Goal: Task Accomplishment & Management: Use online tool/utility

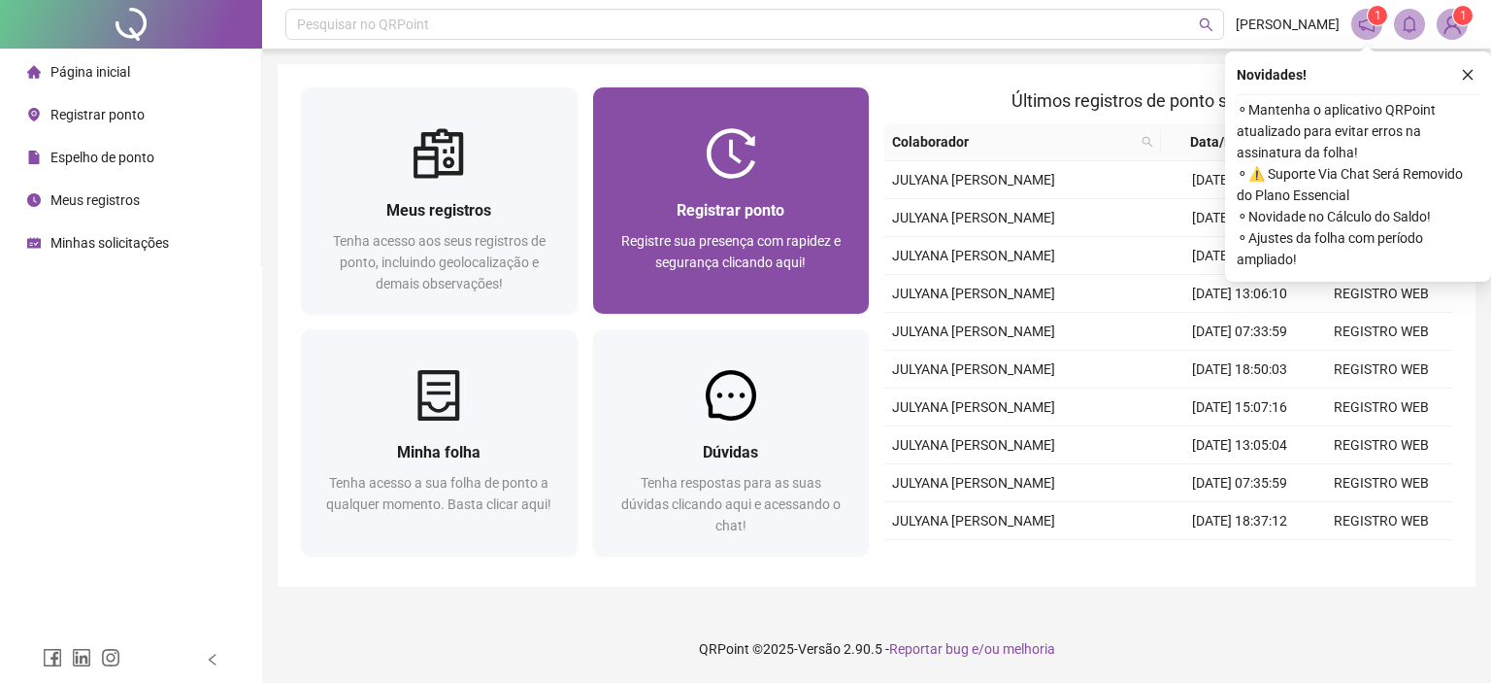
click at [668, 204] on div "Registrar ponto" at bounding box center [732, 210] width 230 height 24
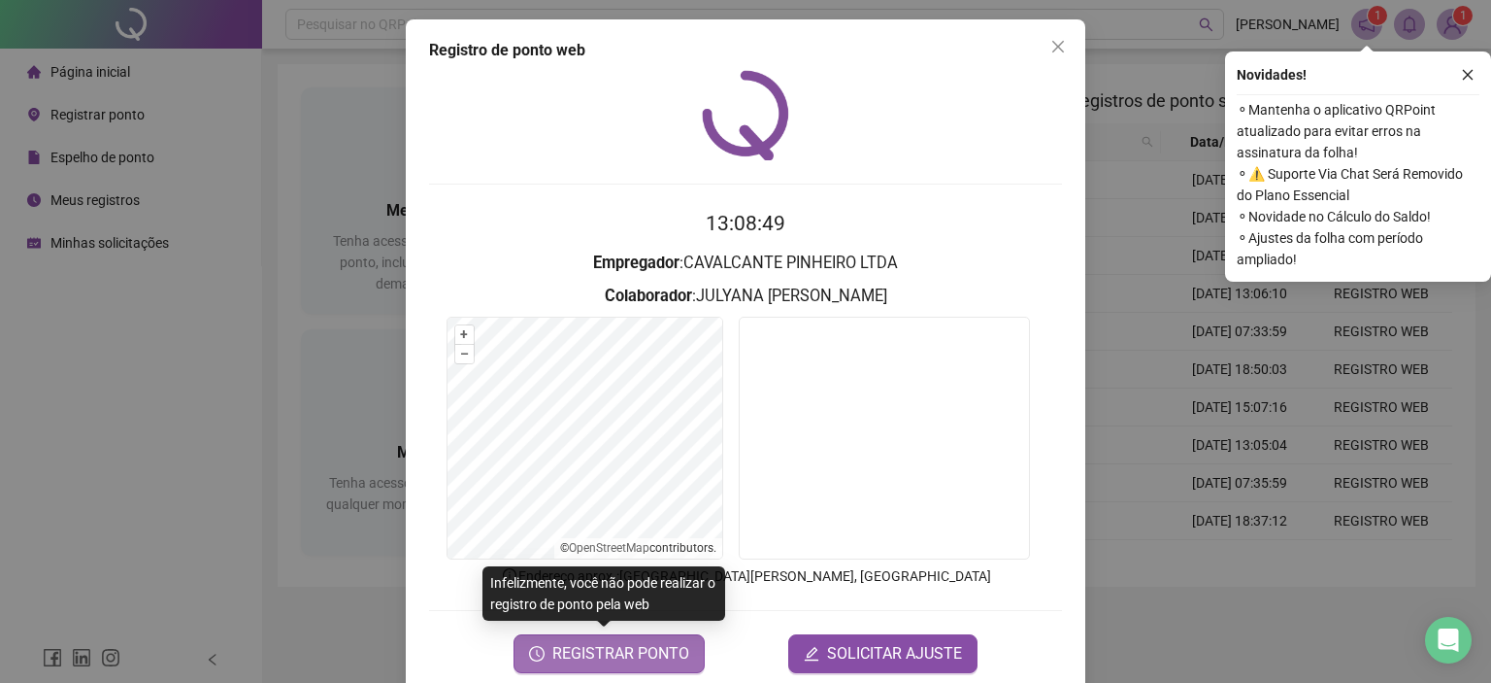
click at [635, 653] on span "REGISTRAR PONTO" at bounding box center [621, 653] width 137 height 23
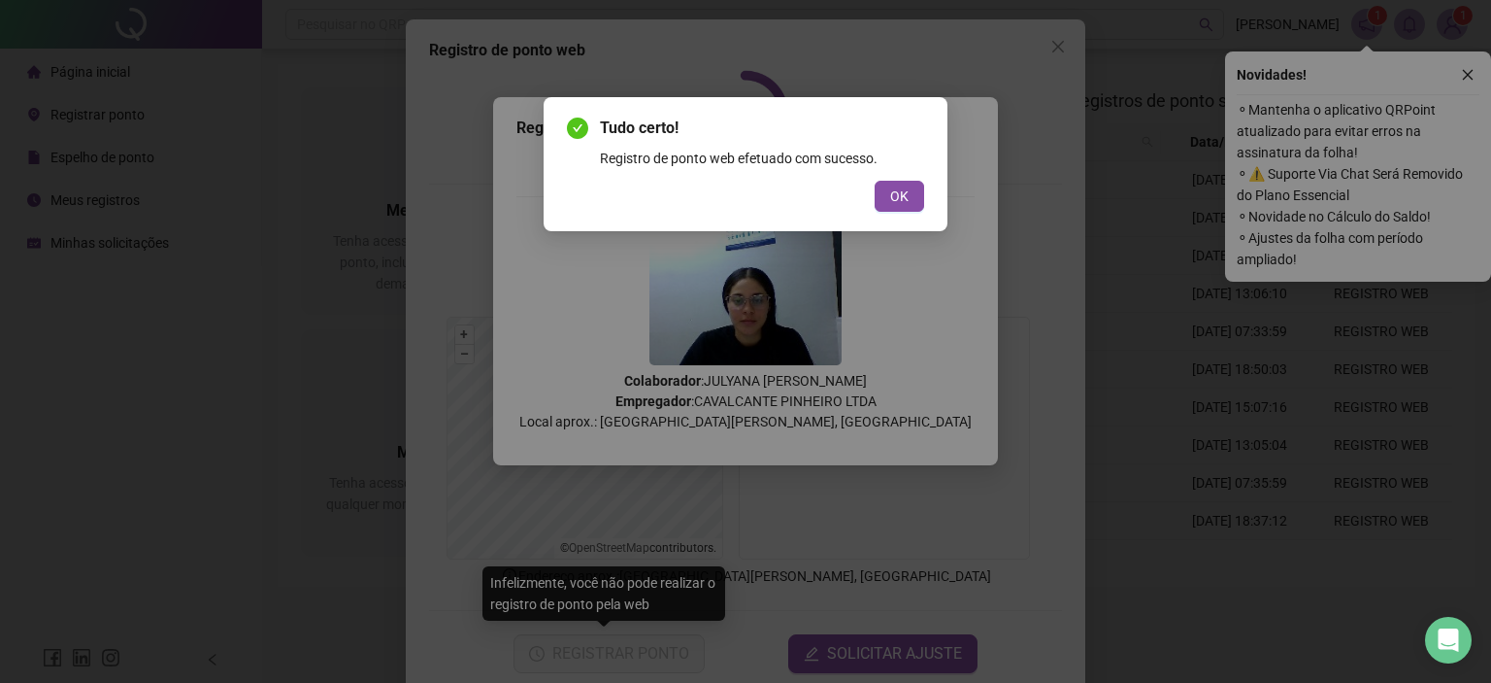
click at [912, 205] on button "OK" at bounding box center [900, 196] width 50 height 31
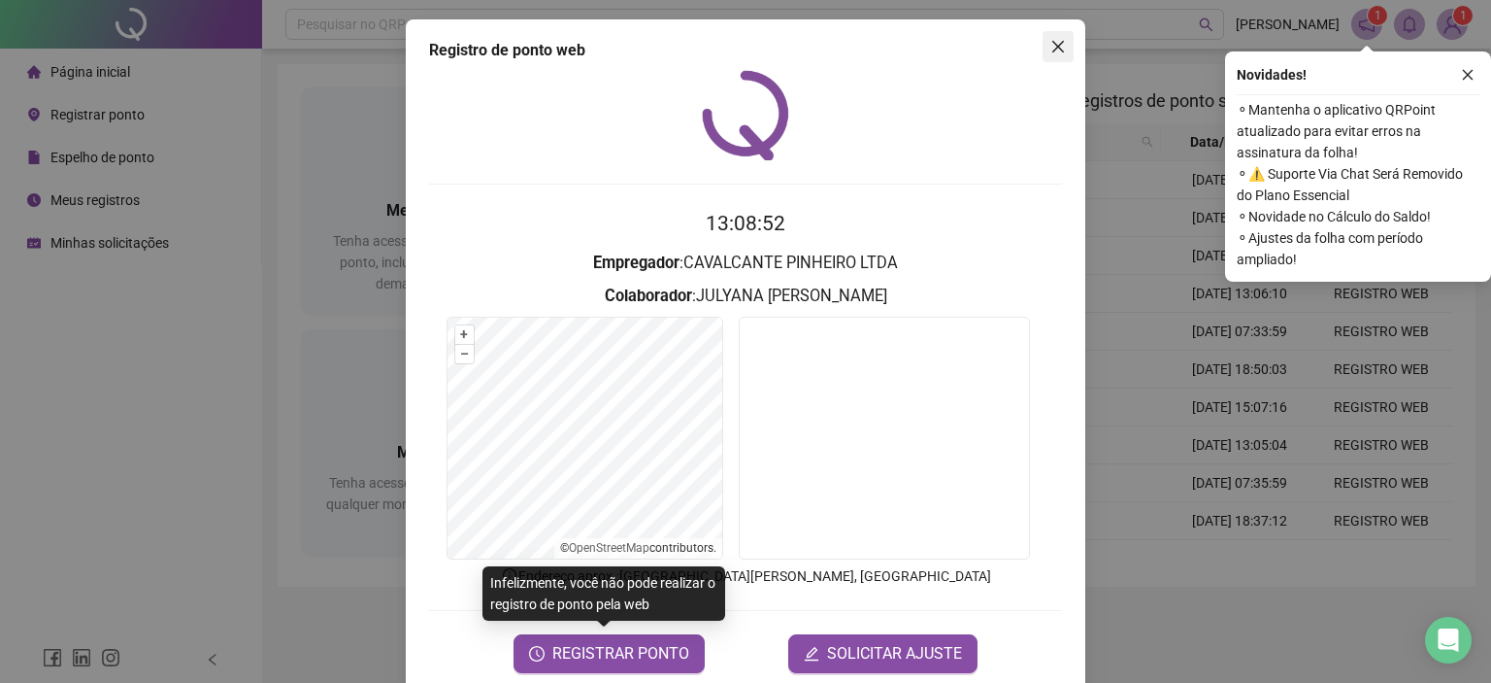
click at [1053, 36] on button "Close" at bounding box center [1058, 46] width 31 height 31
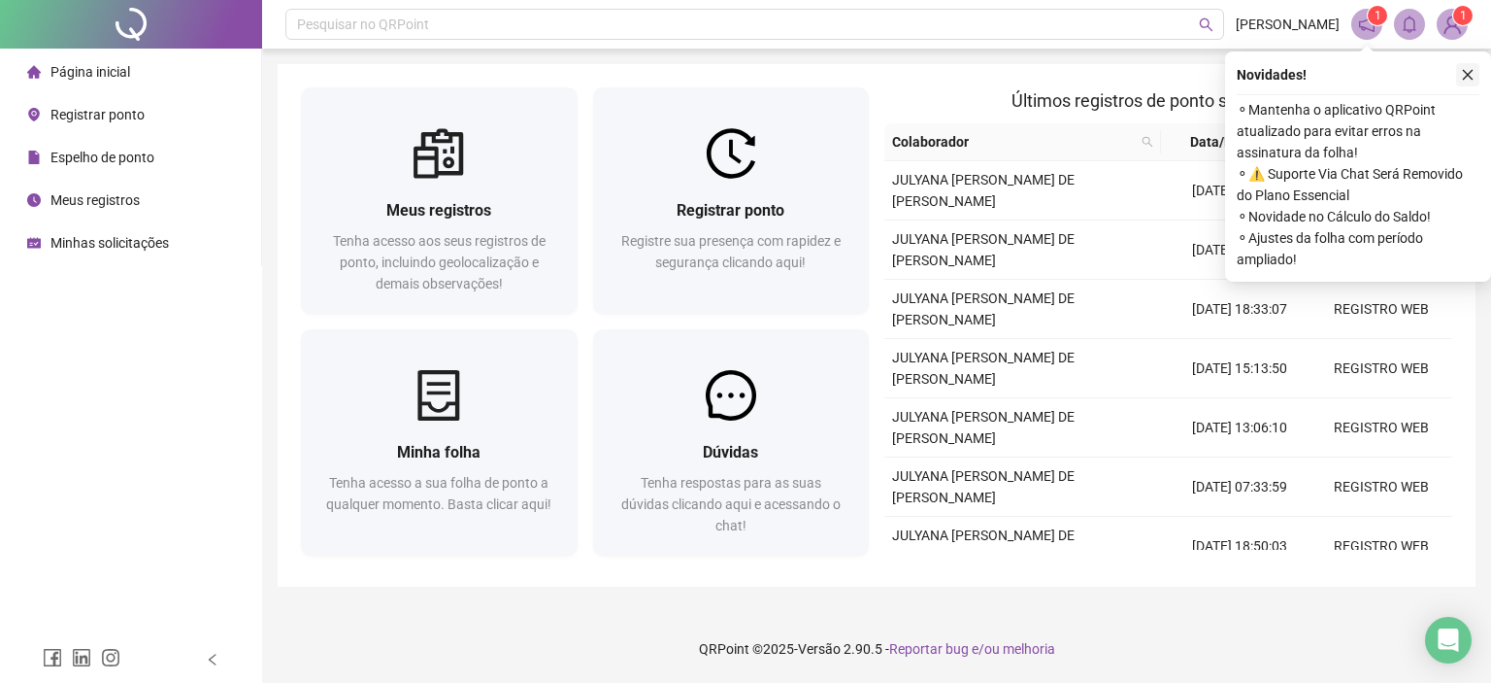
click at [1464, 69] on icon "close" at bounding box center [1468, 75] width 14 height 14
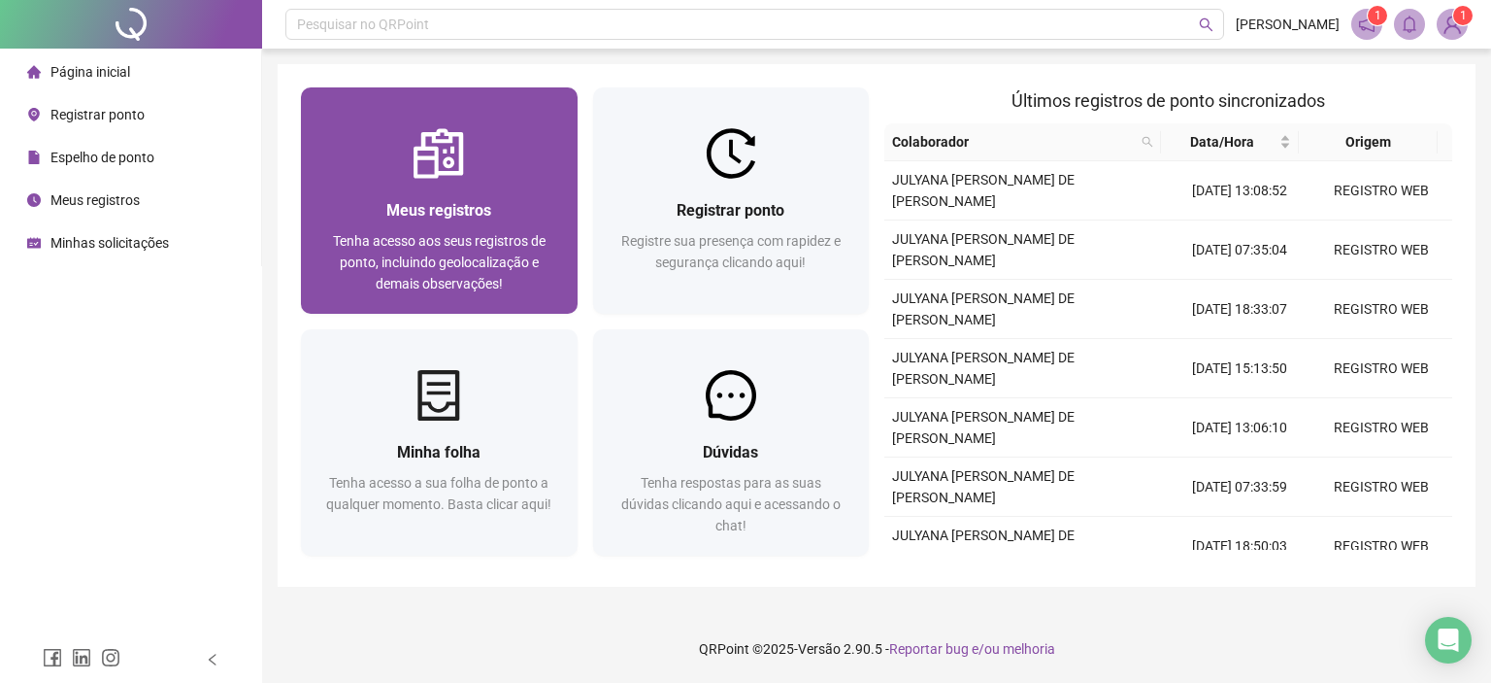
click at [502, 197] on div "Meus registros Tenha acesso aos seus registros de ponto, incluindo geolocalizaç…" at bounding box center [439, 246] width 277 height 135
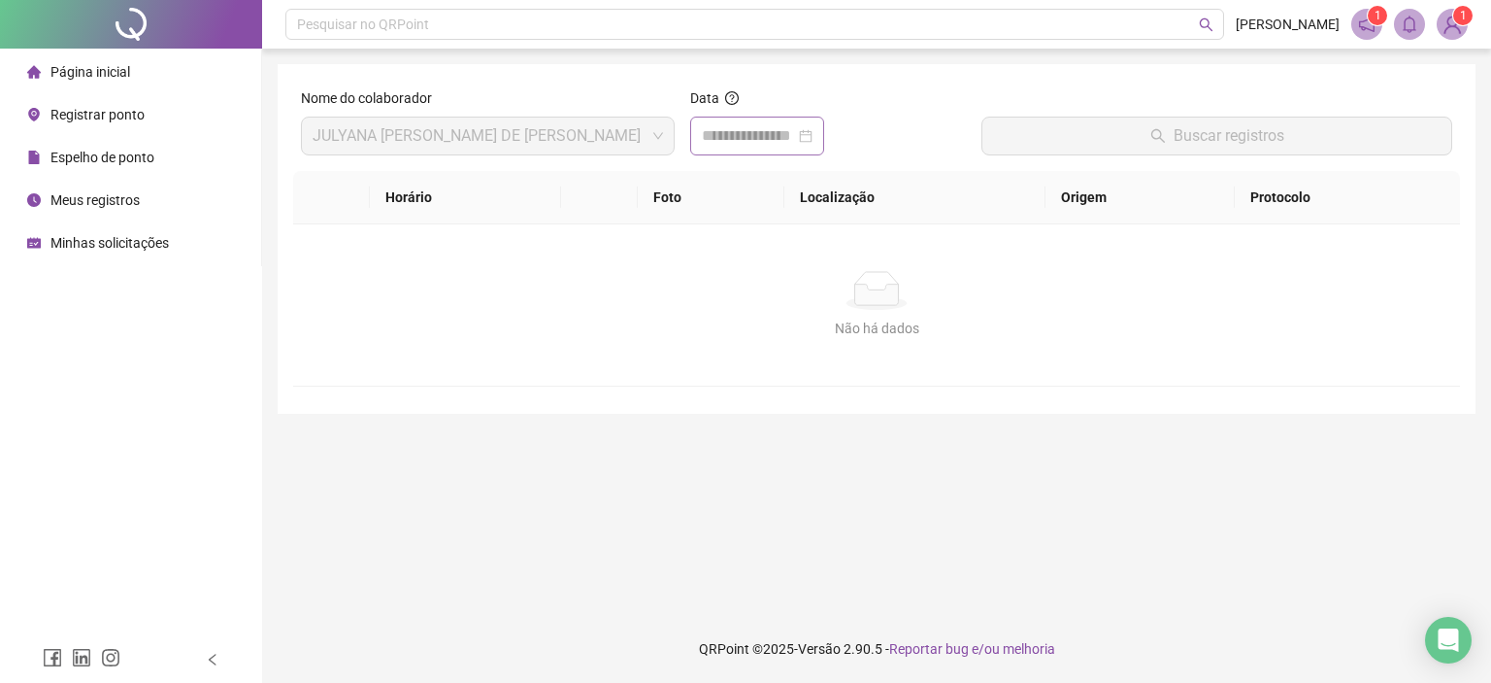
click at [813, 135] on div at bounding box center [757, 135] width 111 height 23
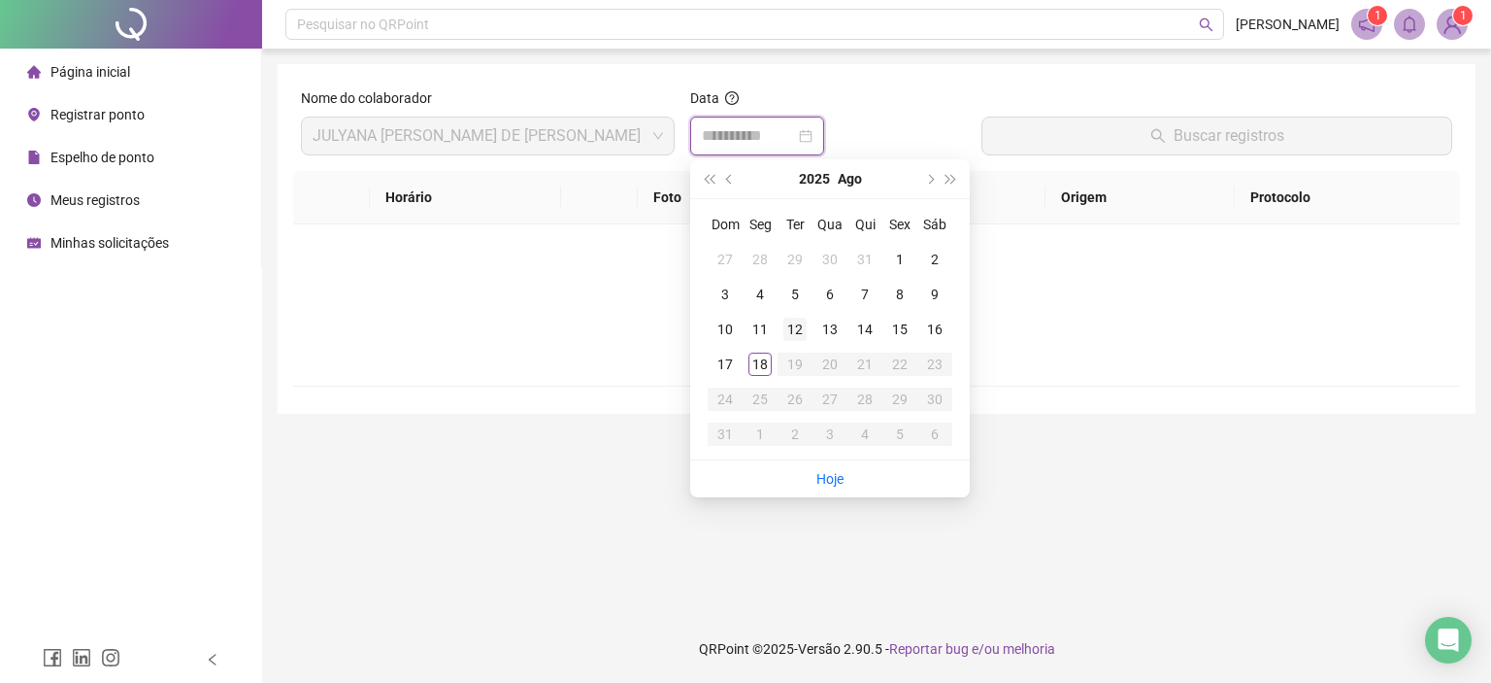
type input "**********"
click at [763, 364] on div "18" at bounding box center [760, 363] width 23 height 23
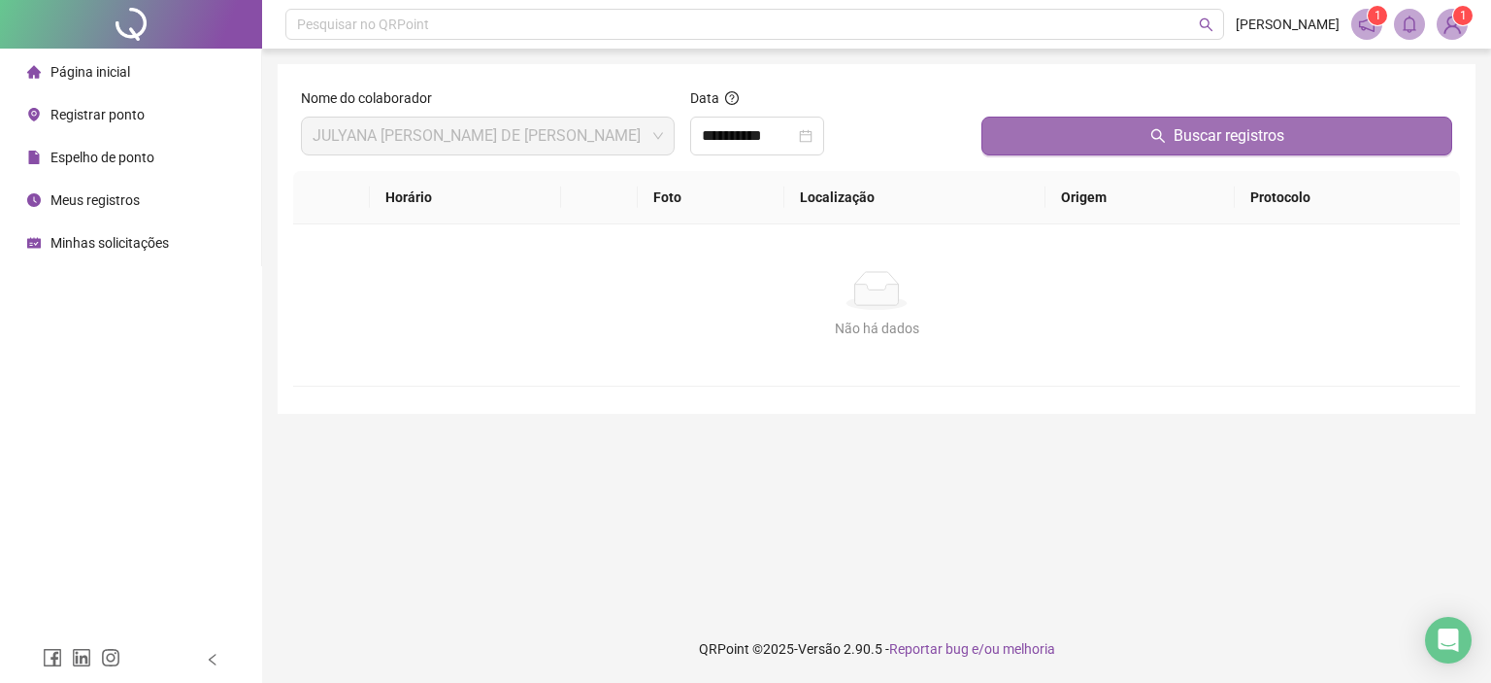
click at [1123, 143] on button "Buscar registros" at bounding box center [1217, 136] width 471 height 39
